Goal: Information Seeking & Learning: Learn about a topic

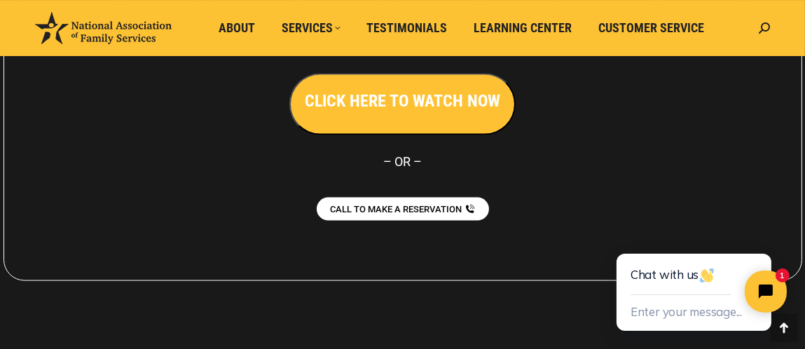
scroll to position [3280, 0]
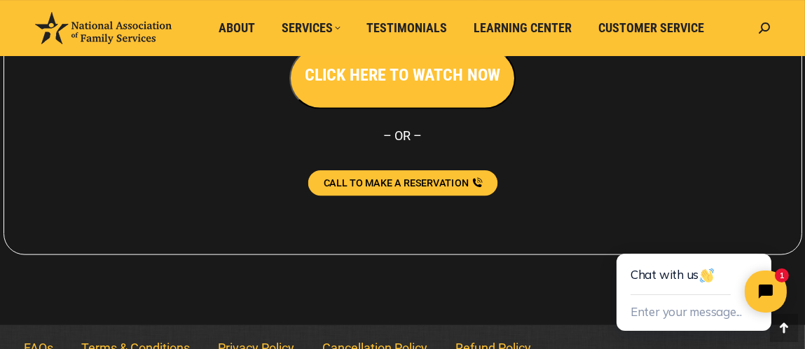
click at [405, 178] on span "CALL TO MAKE A RESERVATION" at bounding box center [395, 183] width 145 height 10
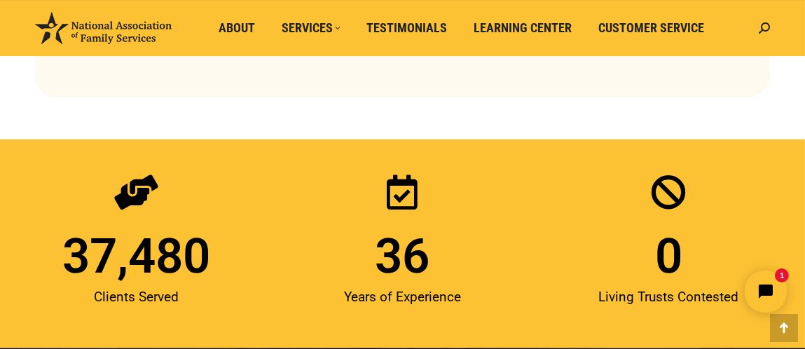
scroll to position [1595, 0]
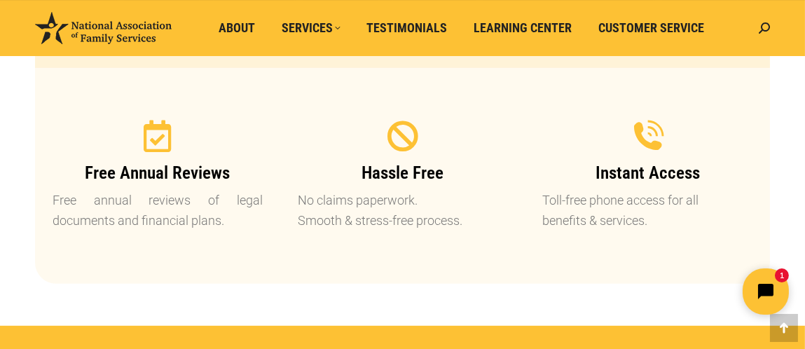
click at [761, 298] on button "Open chat widget" at bounding box center [765, 291] width 46 height 46
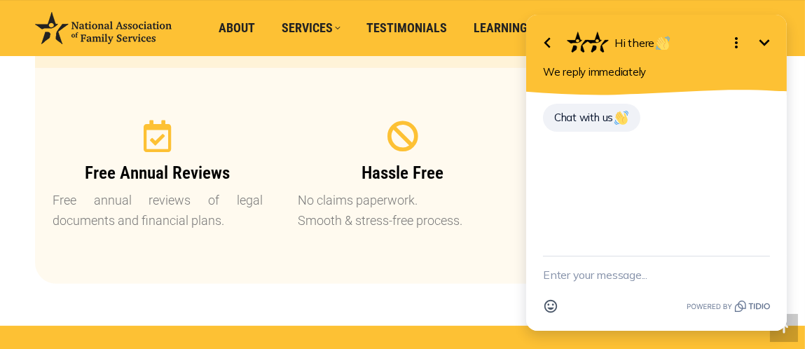
click at [771, 36] on icon "Minimize" at bounding box center [763, 42] width 17 height 17
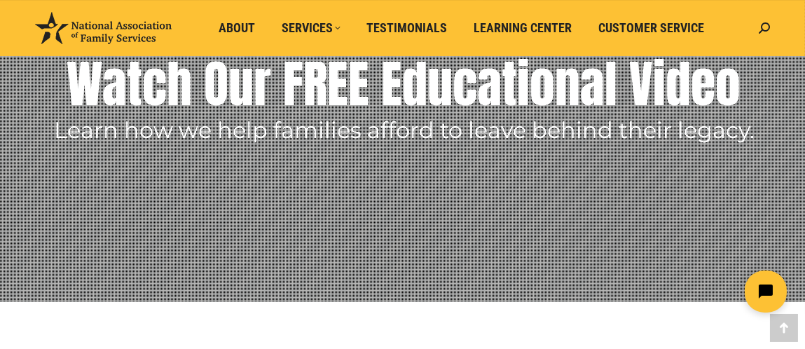
scroll to position [186, 0]
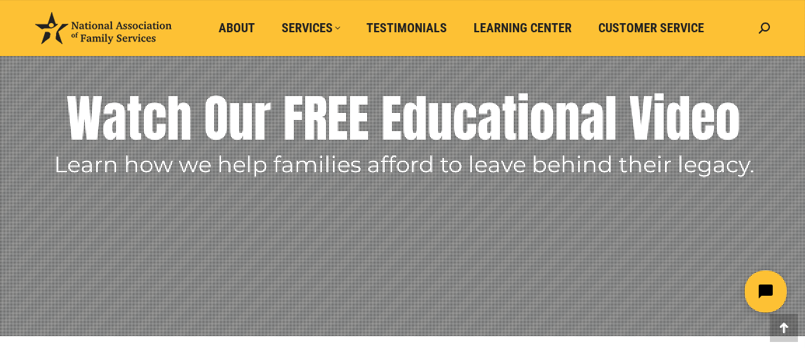
click at [113, 36] on img at bounding box center [103, 28] width 137 height 32
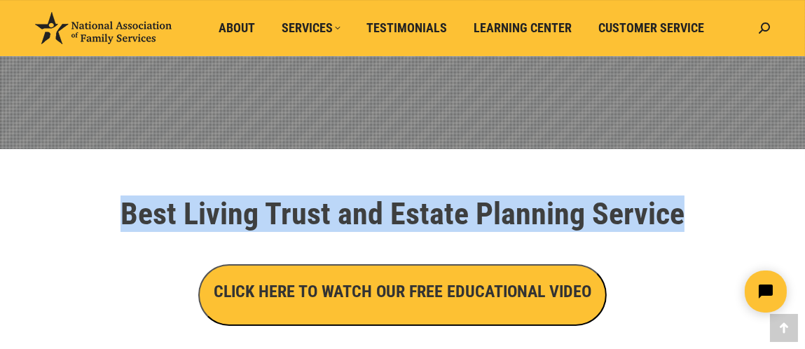
drag, startPoint x: 115, startPoint y: 209, endPoint x: 711, endPoint y: 200, distance: 596.0
click at [711, 200] on h1 "Best Living Trust and Estate Planning Service" at bounding box center [402, 213] width 721 height 31
drag, startPoint x: 715, startPoint y: 209, endPoint x: 104, endPoint y: 197, distance: 610.8
click at [104, 198] on h1 "Best Living Trust and Estate Planning Service" at bounding box center [402, 213] width 721 height 31
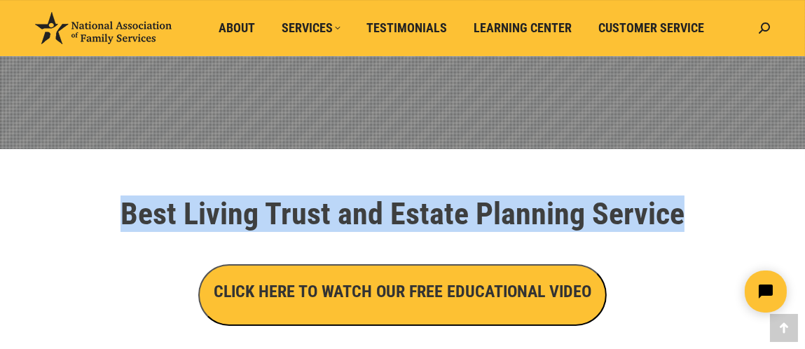
click at [104, 198] on h1 "Best Living Trust and Estate Planning Service" at bounding box center [402, 213] width 721 height 31
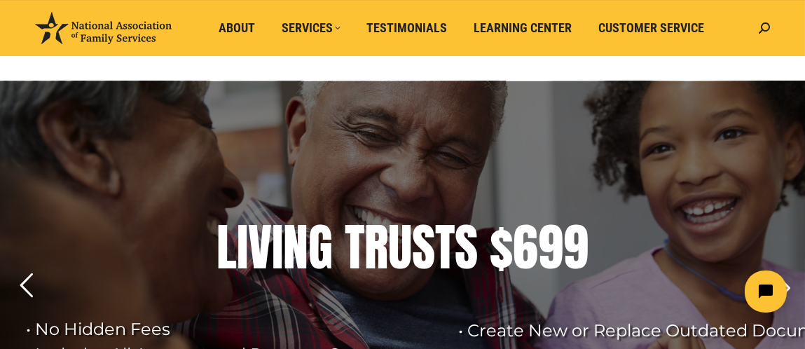
scroll to position [186, 0]
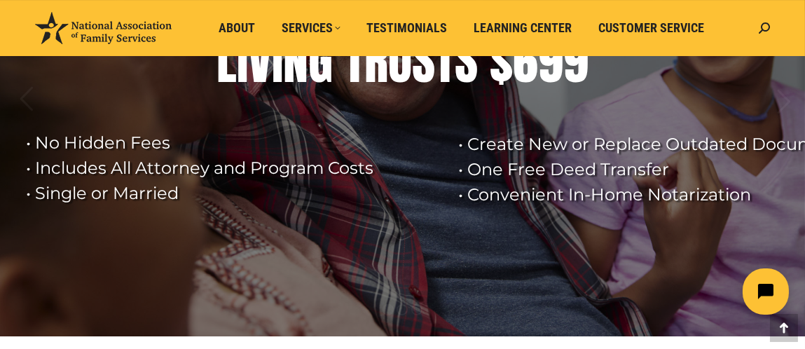
click at [772, 292] on icon "Open chat widget" at bounding box center [772, 290] width 13 height 13
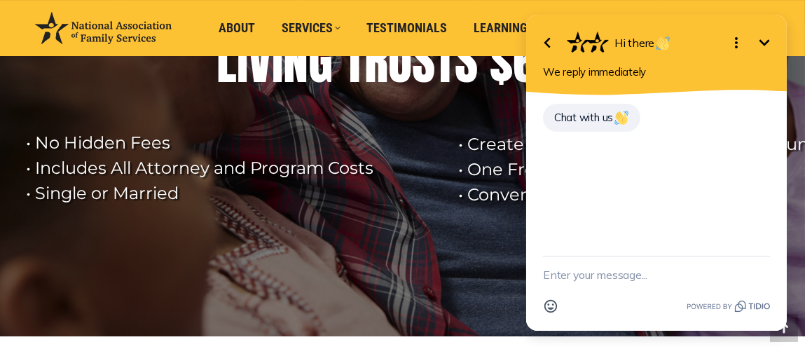
click at [764, 42] on icon "Minimize" at bounding box center [763, 42] width 17 height 17
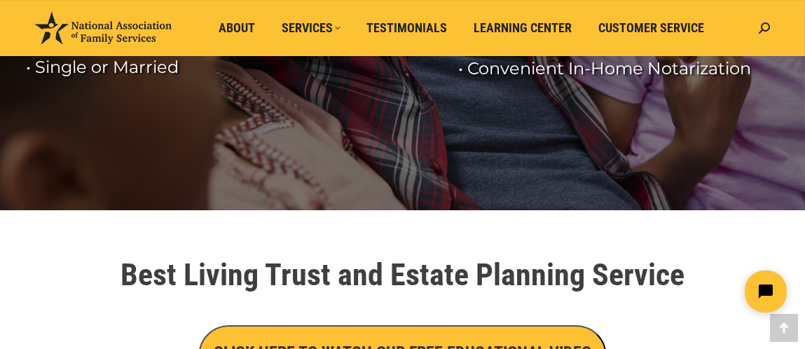
scroll to position [560, 0]
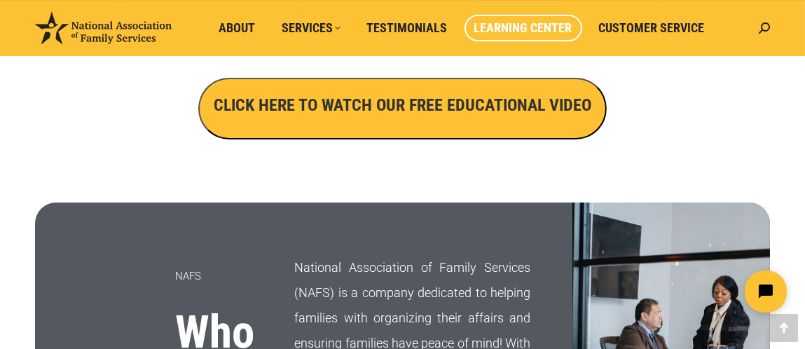
click at [515, 25] on span "Learning Center" at bounding box center [523, 27] width 98 height 15
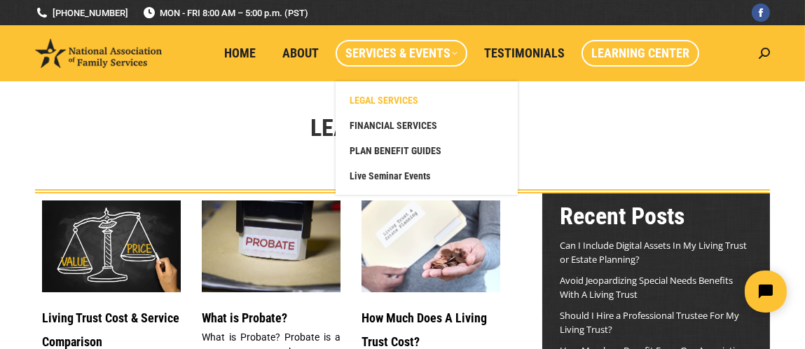
click at [370, 95] on span "LEGAL SERVICES" at bounding box center [383, 100] width 69 height 13
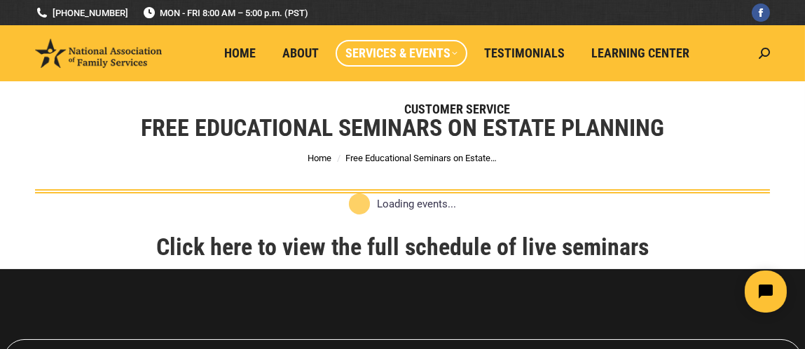
click at [434, 247] on link "Click here to view the full schedule of live seminars" at bounding box center [402, 247] width 492 height 28
